Goal: Task Accomplishment & Management: Manage account settings

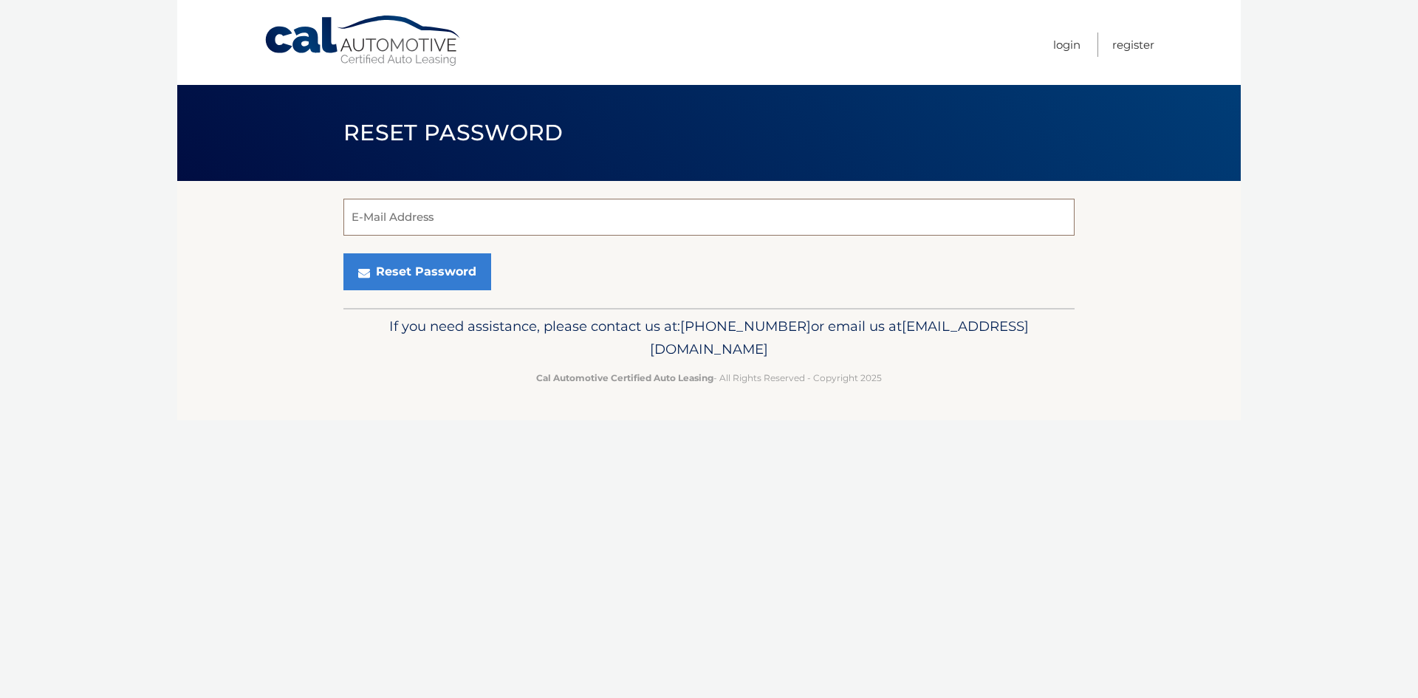
click at [467, 216] on input "E-Mail Address" at bounding box center [709, 217] width 731 height 37
type input "ed@coralcolor.com"
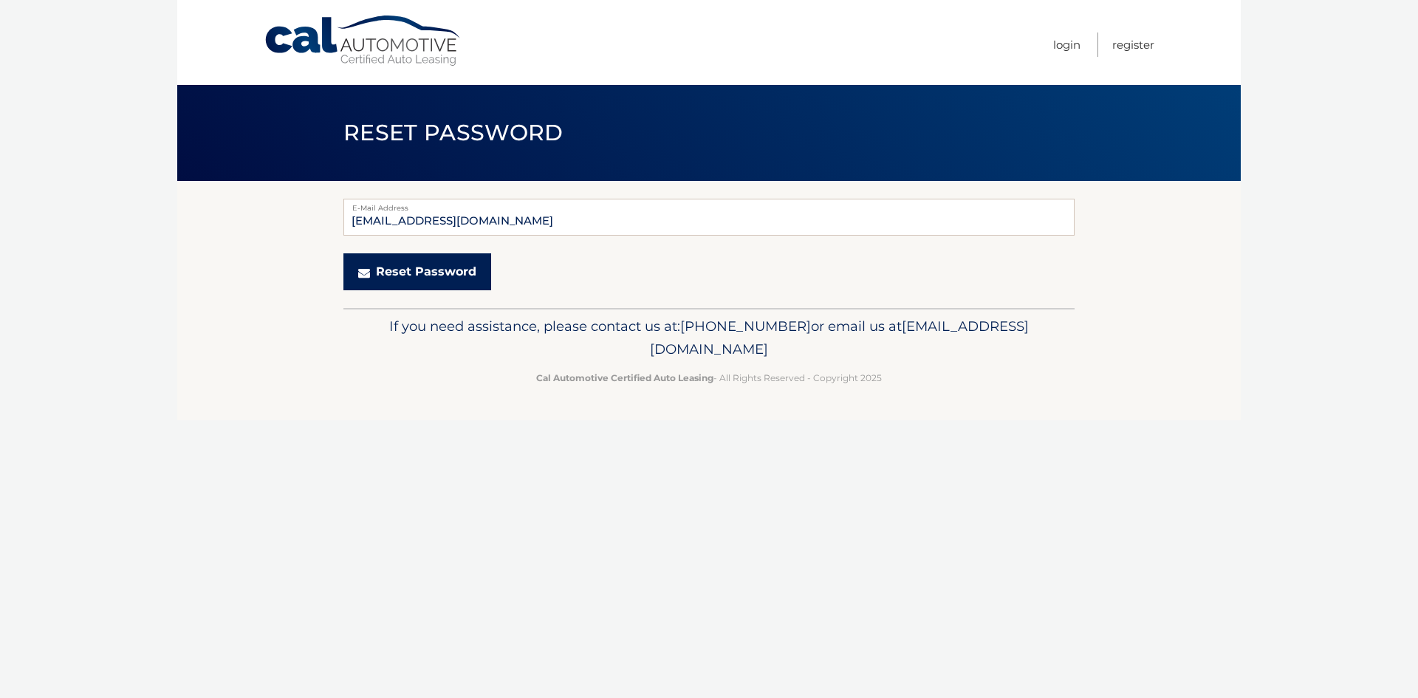
click at [413, 279] on button "Reset Password" at bounding box center [418, 271] width 148 height 37
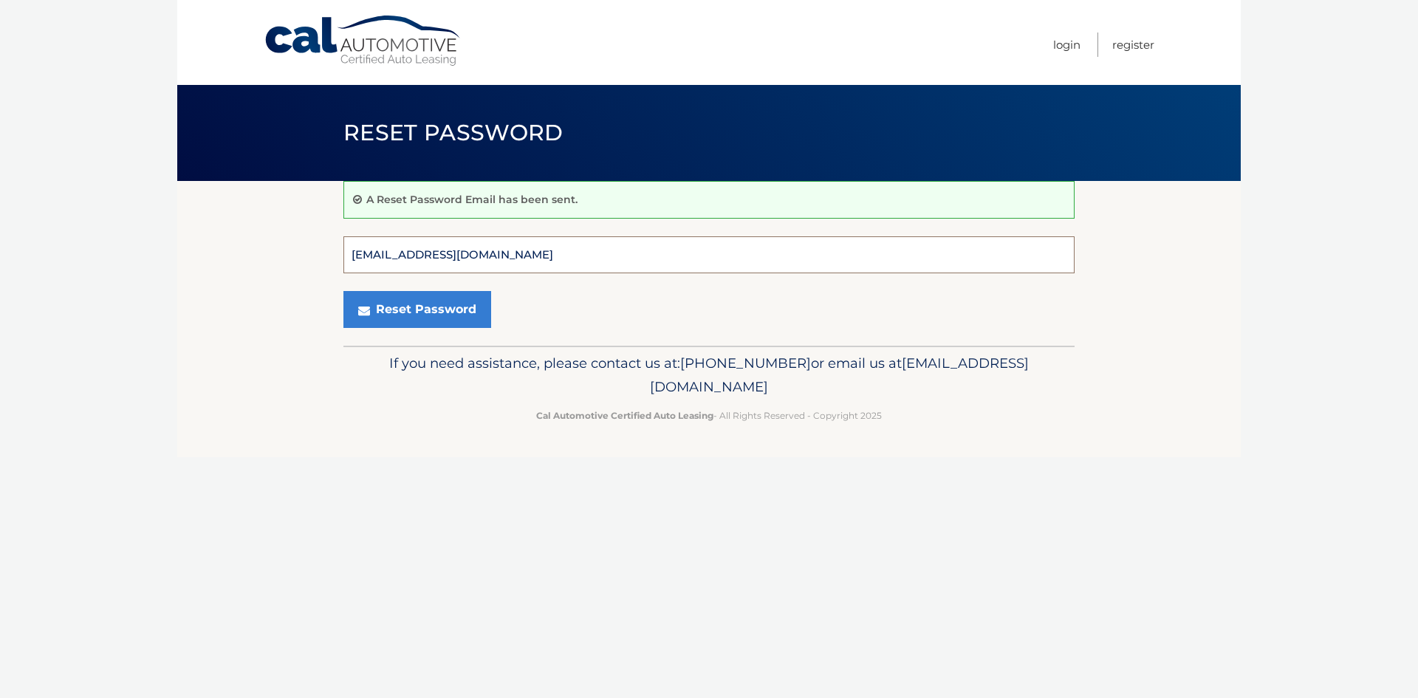
click at [417, 259] on input "ed@coralcolor.com" at bounding box center [709, 254] width 731 height 37
click at [467, 259] on input "ed@coralcolor.com" at bounding box center [709, 254] width 731 height 37
drag, startPoint x: 467, startPoint y: 259, endPoint x: 303, endPoint y: 249, distance: 164.3
click at [304, 249] on section "A Reset Password Email has been sent. ed@coralcolor.com E-Mail Address Reset Pa…" at bounding box center [709, 263] width 1064 height 165
type input "aaiello@coralcolor.com"
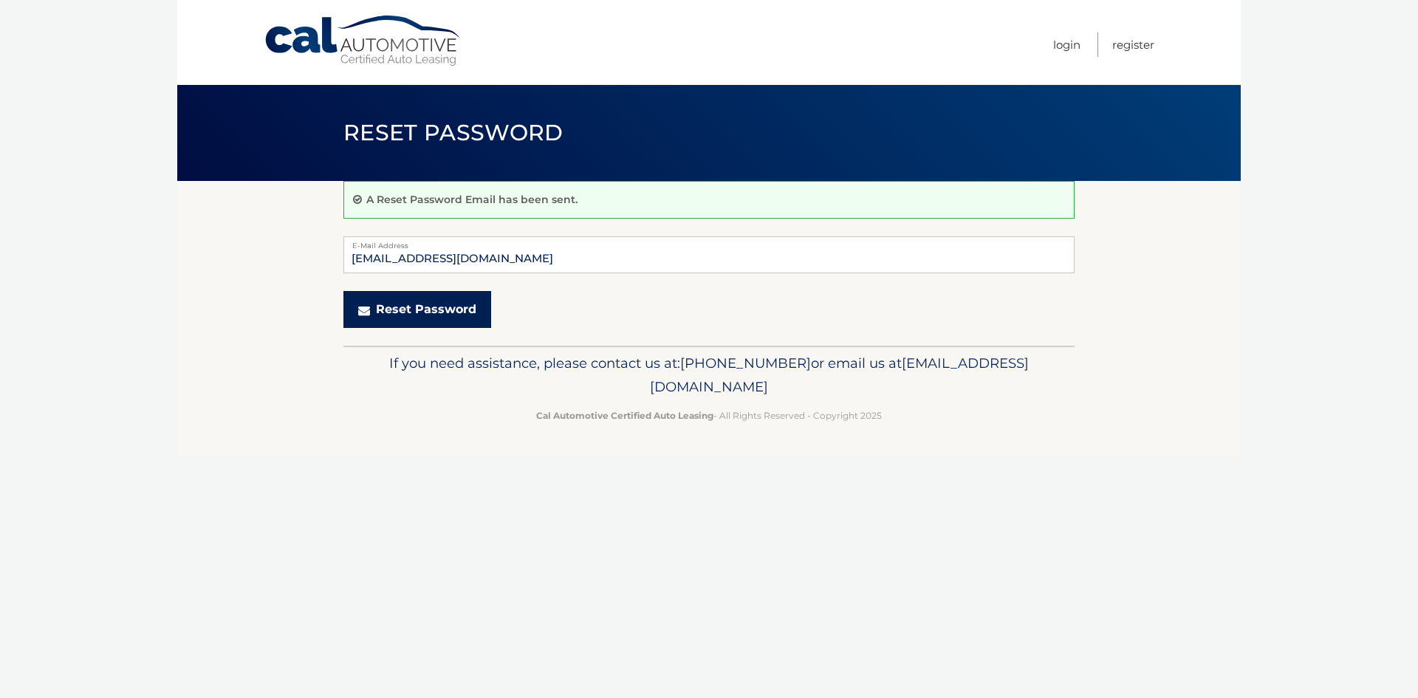
click at [415, 307] on button "Reset Password" at bounding box center [418, 309] width 148 height 37
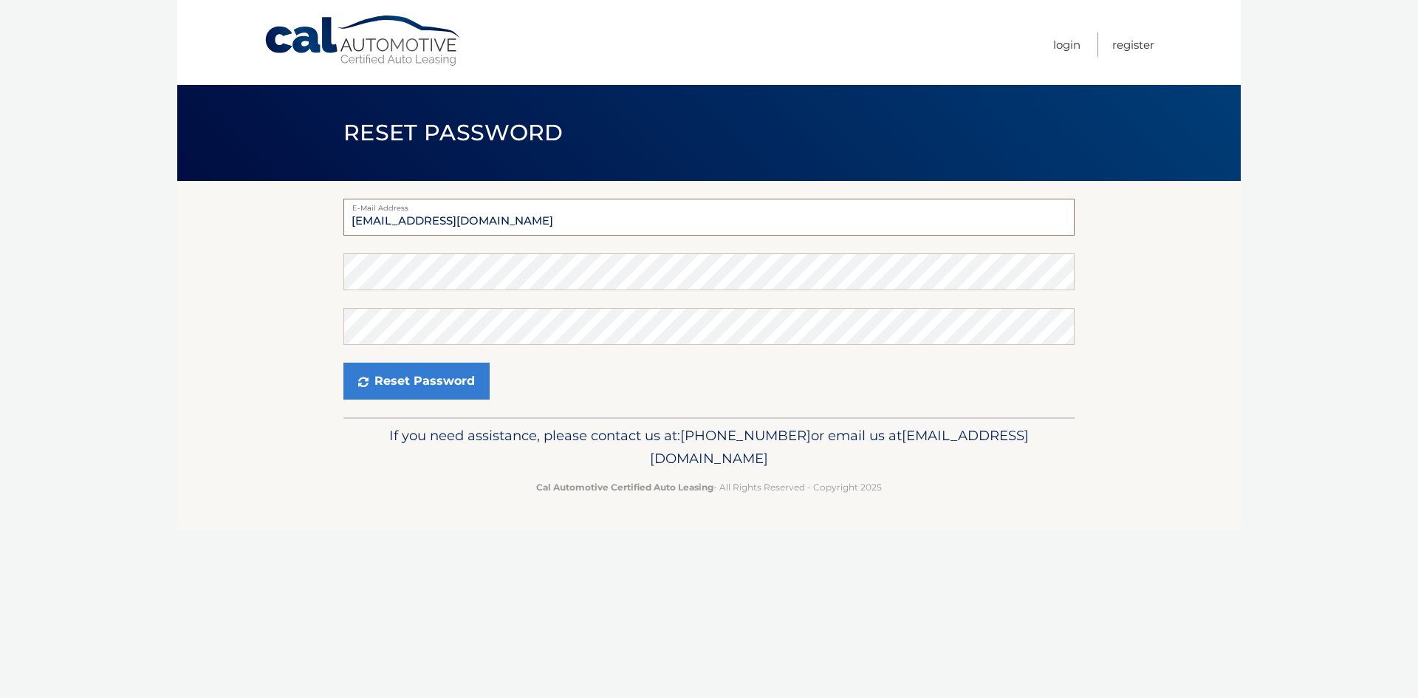
click at [485, 225] on input "ed@coralcolor.com" at bounding box center [709, 217] width 731 height 37
drag, startPoint x: 474, startPoint y: 219, endPoint x: 339, endPoint y: 222, distance: 135.2
click at [342, 221] on section "E-Mail Address ed@coralcolor.com Password Confirm Password Reset Password" at bounding box center [709, 299] width 1064 height 236
click at [398, 250] on form "E-Mail Address ed@coralcolor.com Password Confirm Password Reset Password" at bounding box center [709, 299] width 731 height 201
click at [472, 225] on input "ed@coralcolor.com" at bounding box center [709, 217] width 731 height 37
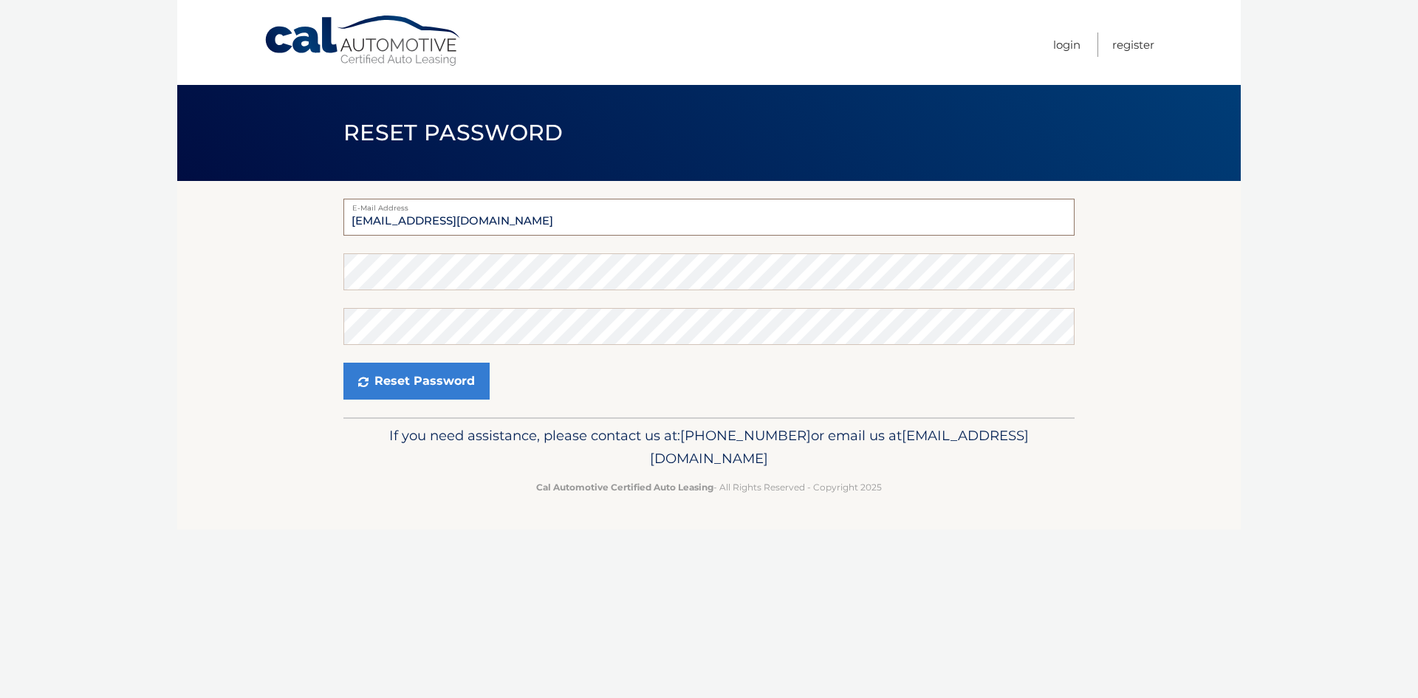
click at [365, 219] on input "ed@coralcolor.com" at bounding box center [709, 217] width 731 height 37
drag, startPoint x: 365, startPoint y: 221, endPoint x: 347, endPoint y: 220, distance: 17.7
click at [348, 220] on input "ed@coralcolor.com" at bounding box center [709, 217] width 731 height 37
click at [376, 544] on div "Cal Automotive Menu Login Register Reset Password Password" at bounding box center [709, 349] width 1064 height 698
click at [488, 222] on input "ed@coralcolor.com" at bounding box center [709, 217] width 731 height 37
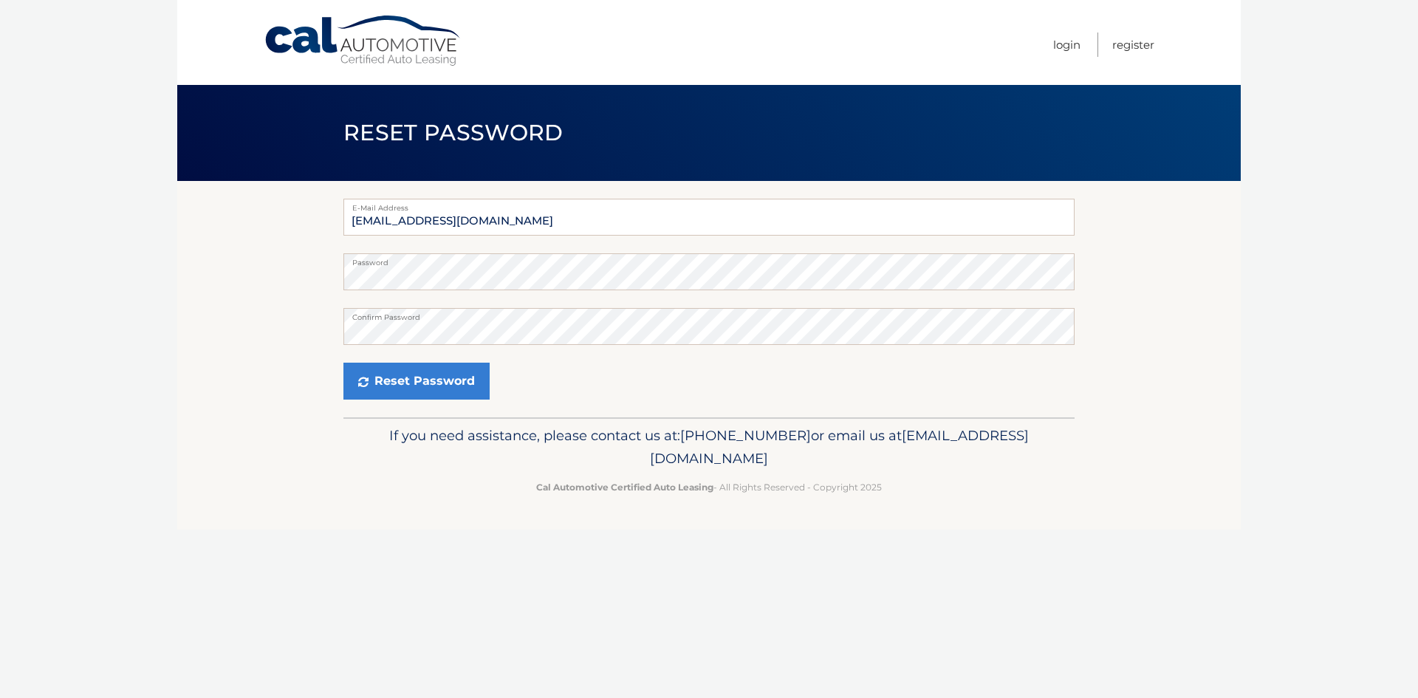
click at [622, 375] on div "Reset Password" at bounding box center [709, 381] width 731 height 37
click at [398, 387] on button "Reset Password" at bounding box center [417, 381] width 146 height 37
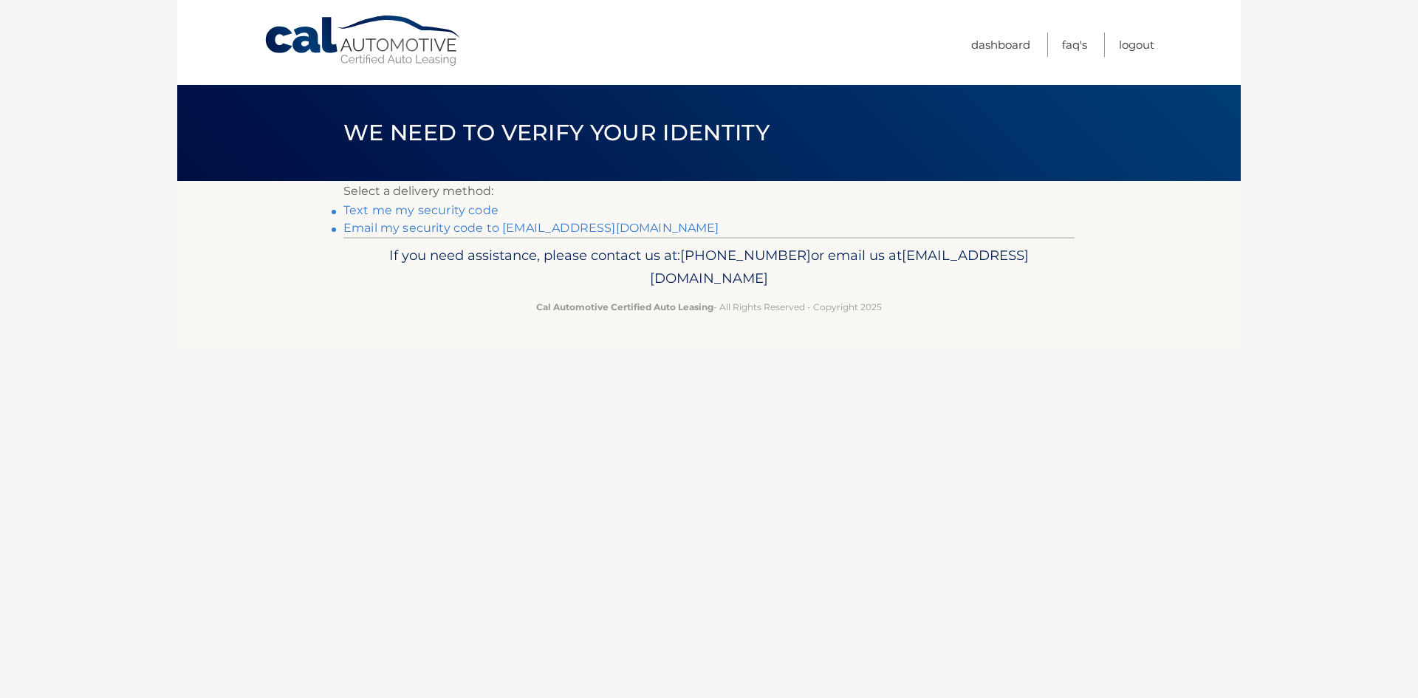
click at [420, 209] on link "Text me my security code" at bounding box center [421, 210] width 155 height 14
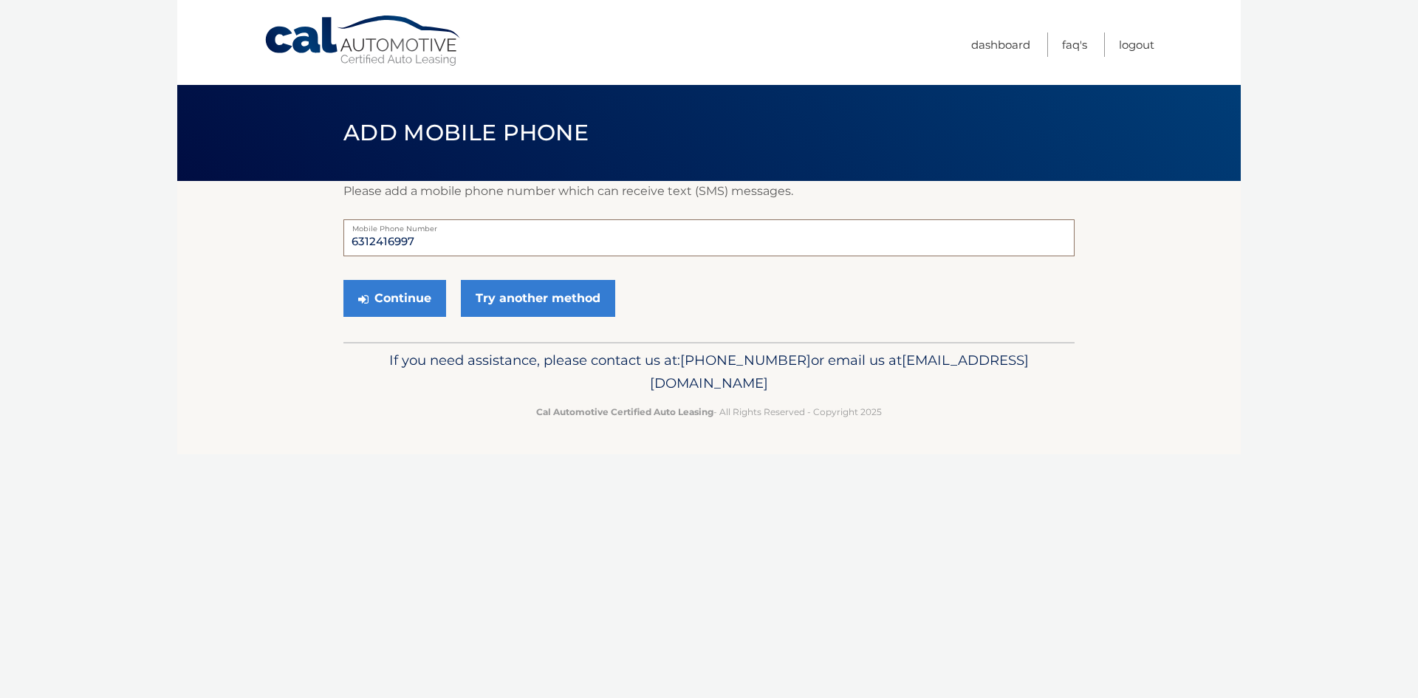
drag, startPoint x: 417, startPoint y: 242, endPoint x: 322, endPoint y: 236, distance: 94.7
click at [322, 236] on section "Please add a mobile phone number which can receive text (SMS) messages. 6312416…" at bounding box center [709, 261] width 1064 height 161
type input "5163170345"
click at [397, 294] on button "Continue" at bounding box center [395, 298] width 103 height 37
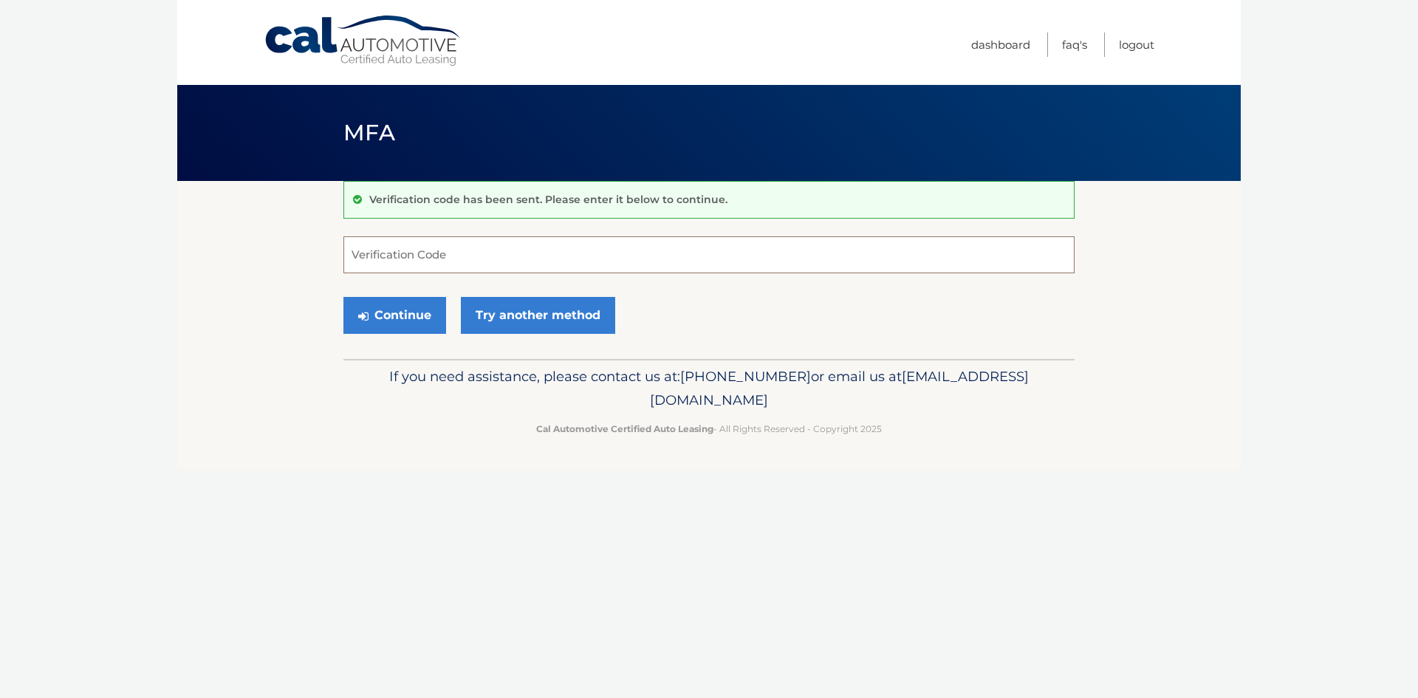
click at [419, 262] on input "Verification Code" at bounding box center [709, 254] width 731 height 37
type input "111578"
click at [428, 315] on button "Continue" at bounding box center [395, 315] width 103 height 37
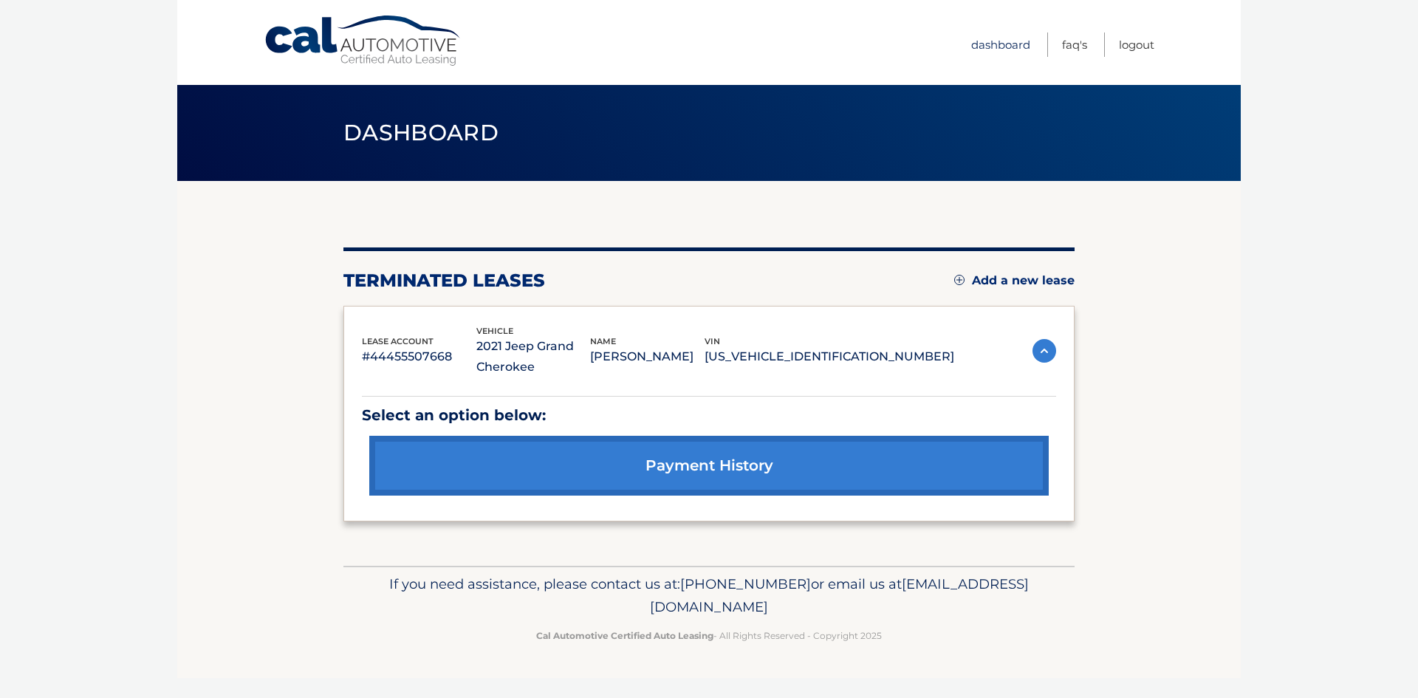
click at [1005, 47] on link "Dashboard" at bounding box center [1000, 45] width 59 height 24
click at [1041, 348] on img at bounding box center [1045, 351] width 24 height 24
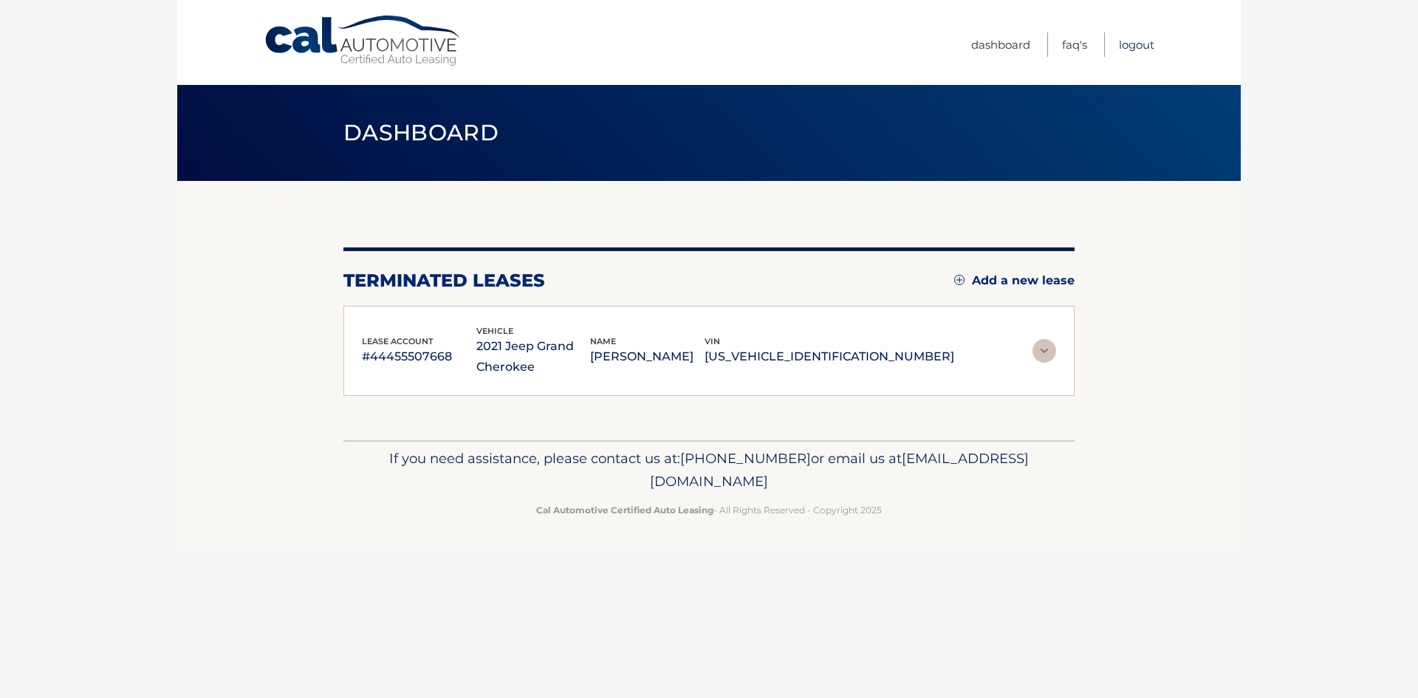
click at [1143, 42] on link "Logout" at bounding box center [1136, 45] width 35 height 24
